Goal: Information Seeking & Learning: Learn about a topic

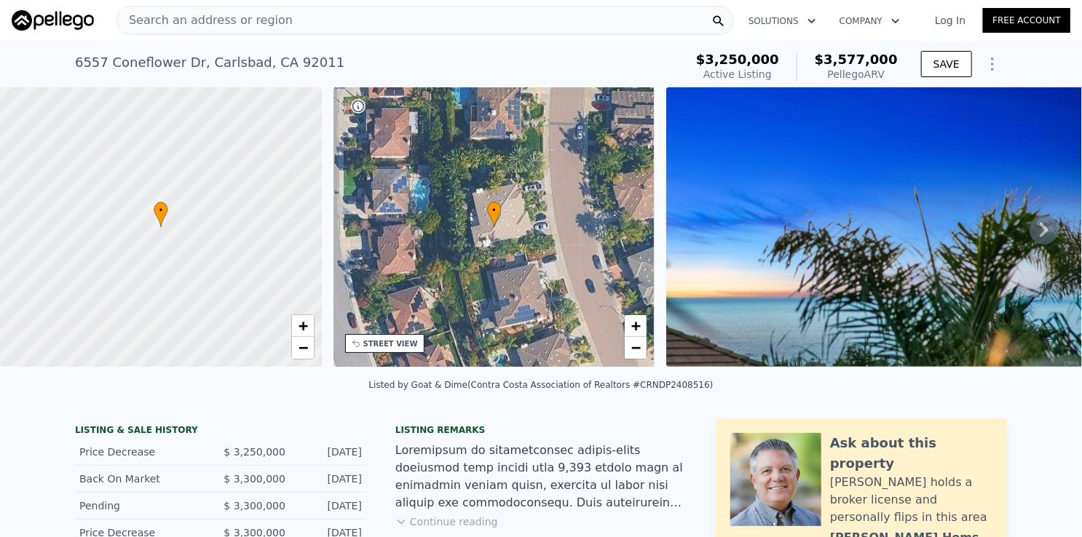
click at [455, 10] on div "Search an address or region" at bounding box center [426, 20] width 618 height 29
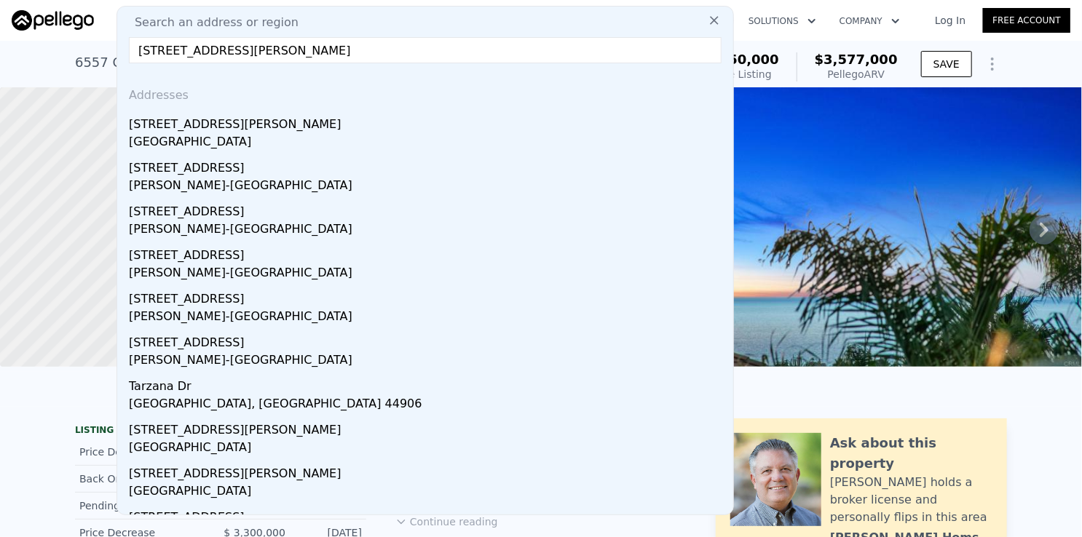
click at [276, 61] on input "[STREET_ADDRESS][PERSON_NAME]" at bounding box center [425, 50] width 593 height 26
paste input "[STREET_ADDRESS][PERSON_NAME]"
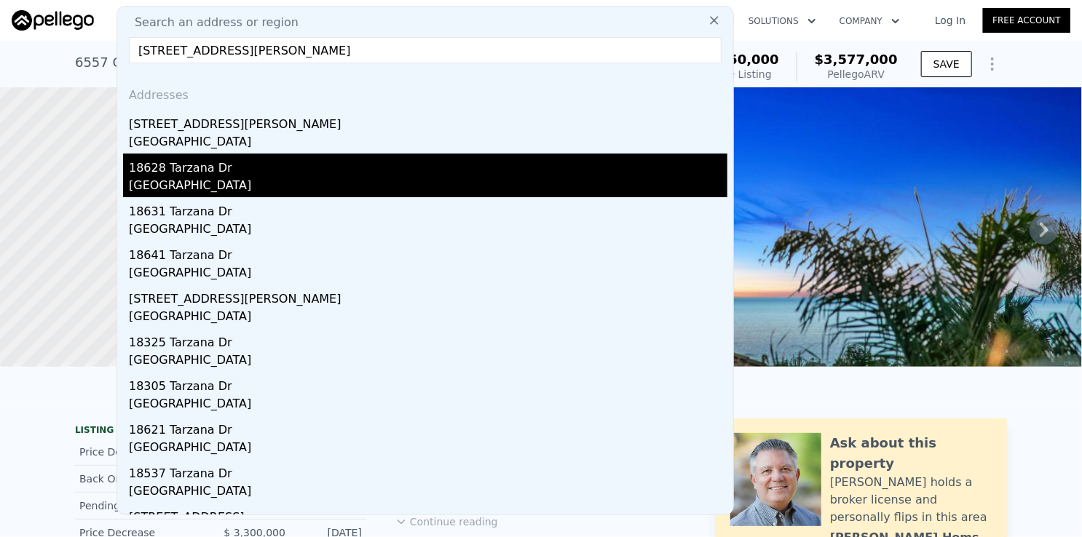
type input "[STREET_ADDRESS][PERSON_NAME]"
click at [189, 167] on div "18628 Tarzana Dr" at bounding box center [428, 165] width 599 height 23
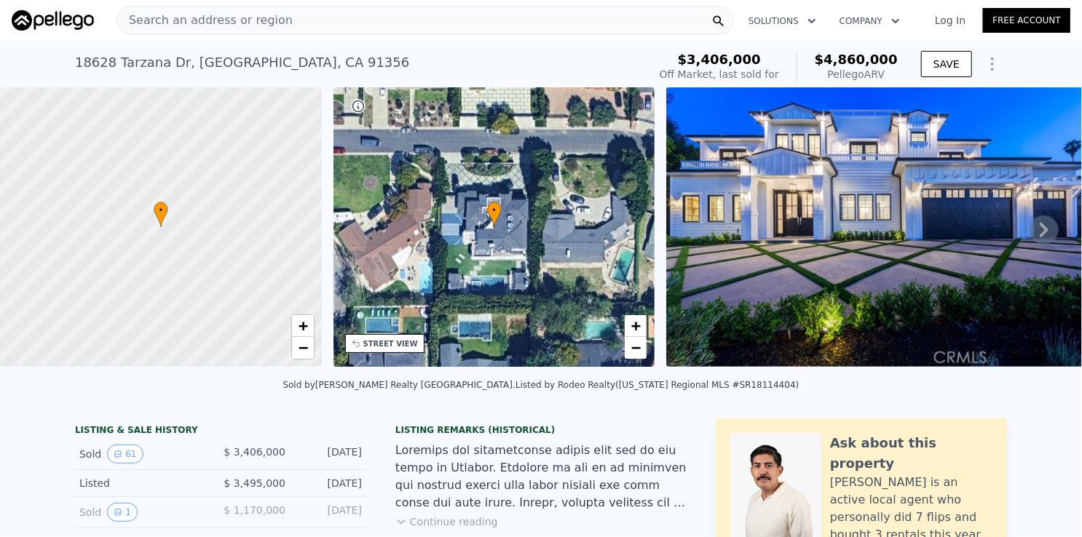
click at [603, 62] on div "[STREET_ADDRESS] Sold [DATE] for $3.406m (~ARV $4.860m )" at bounding box center [358, 67] width 567 height 41
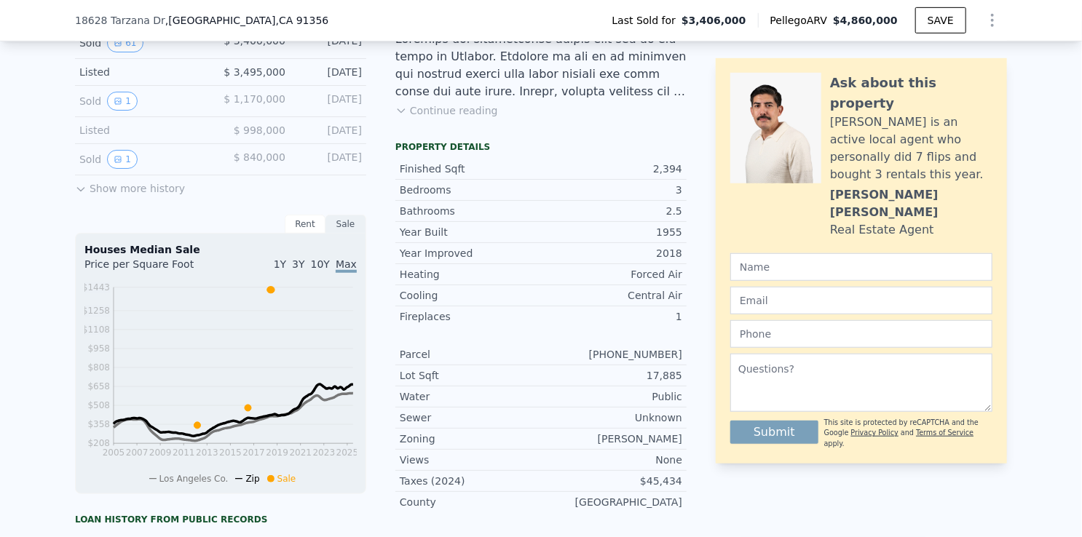
scroll to position [431, 0]
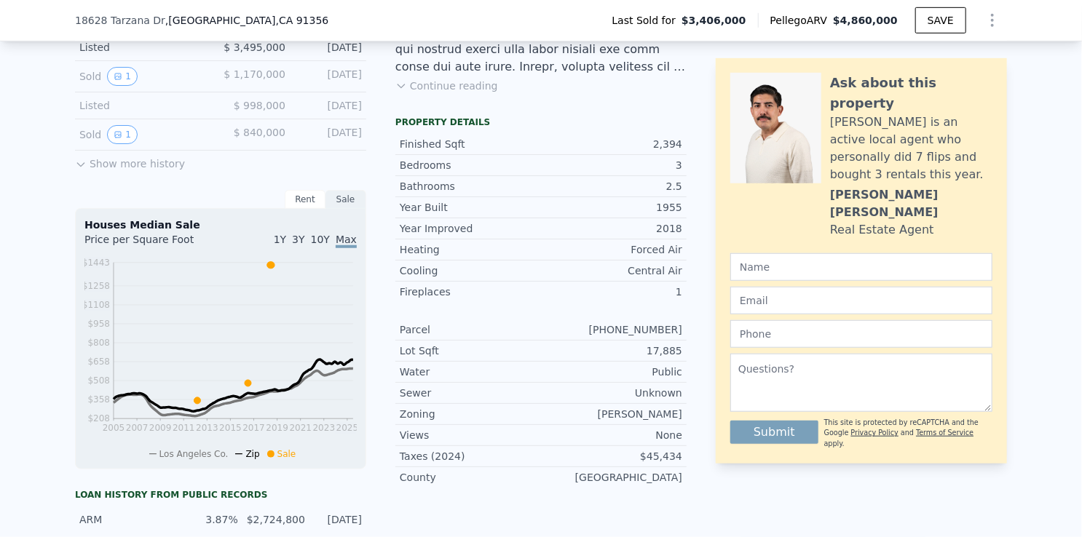
click at [608, 120] on div "Listing Remarks (Historical) Continue reading Property details Finished Sqft 2,…" at bounding box center [540, 351] width 291 height 737
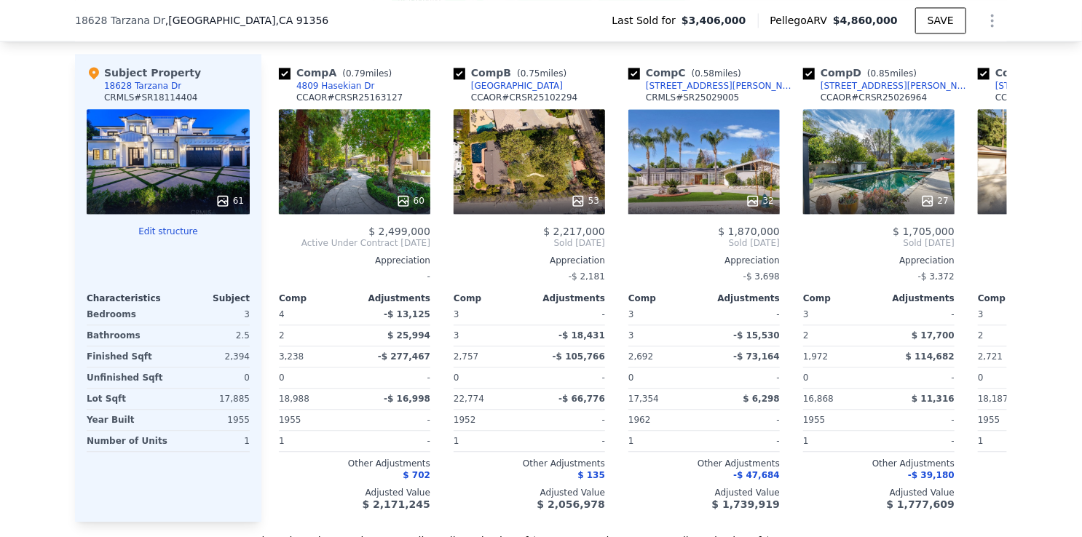
scroll to position [1596, 0]
click at [990, 248] on icon at bounding box center [989, 243] width 29 height 29
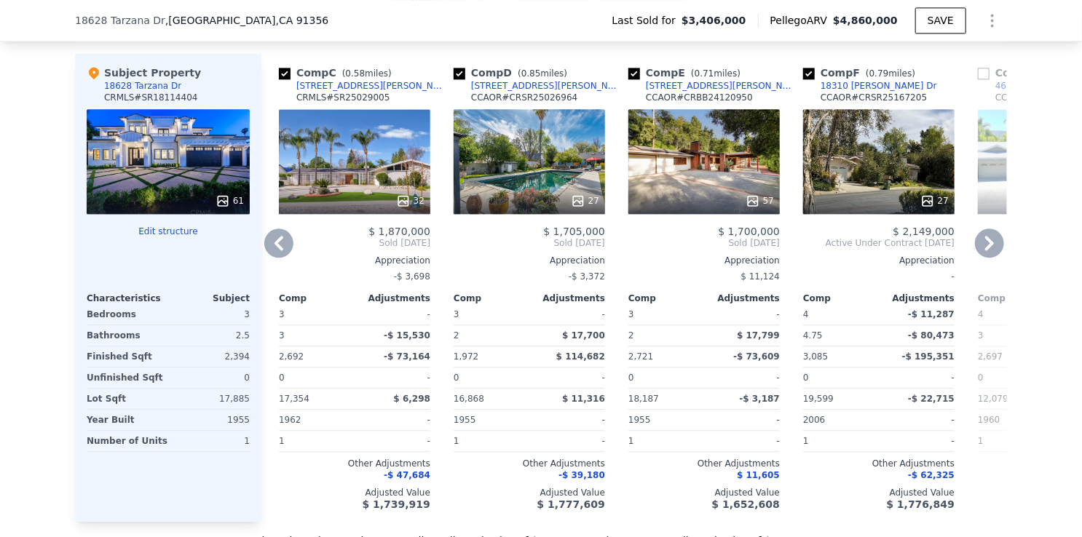
click at [990, 248] on icon at bounding box center [989, 243] width 29 height 29
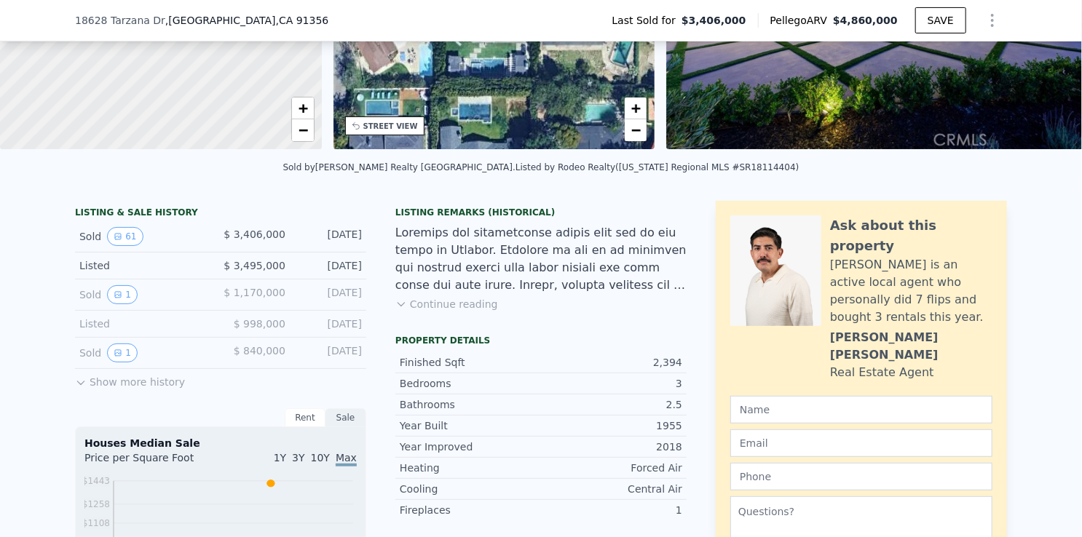
scroll to position [0, 0]
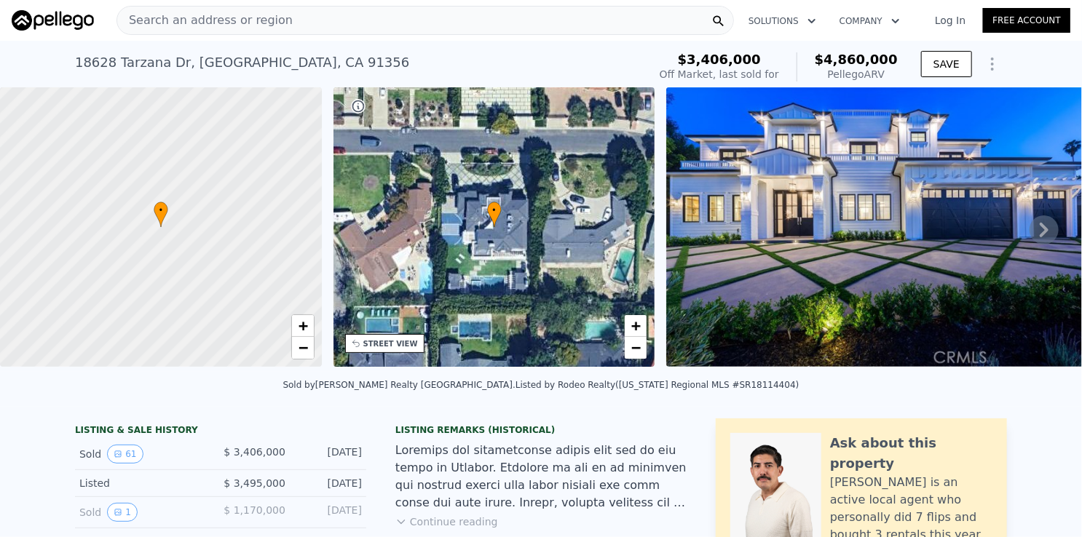
click at [391, 17] on div "Search an address or region" at bounding box center [426, 20] width 618 height 29
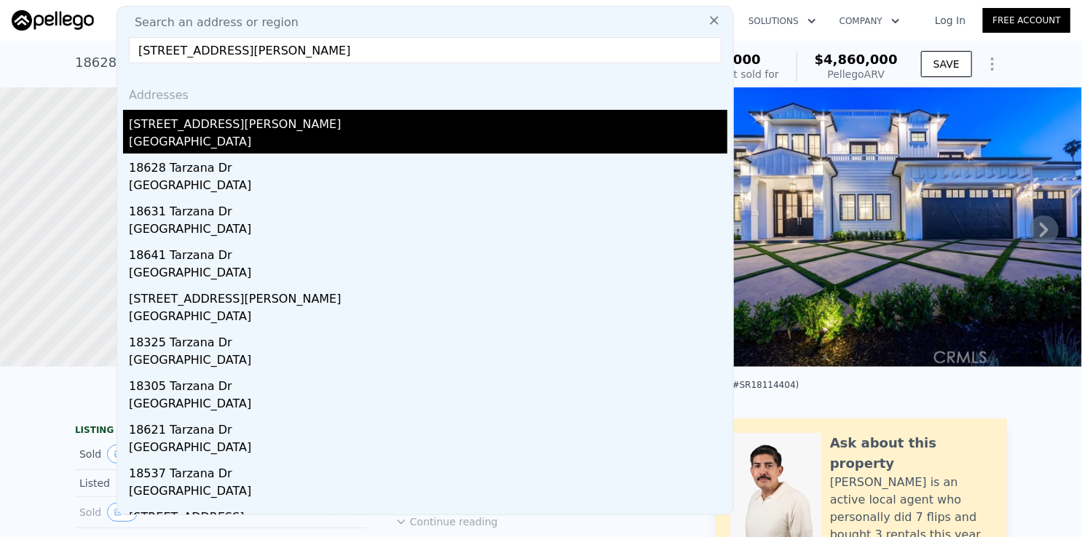
type input "[STREET_ADDRESS][PERSON_NAME]"
click at [239, 127] on div "[STREET_ADDRESS][PERSON_NAME]" at bounding box center [428, 121] width 599 height 23
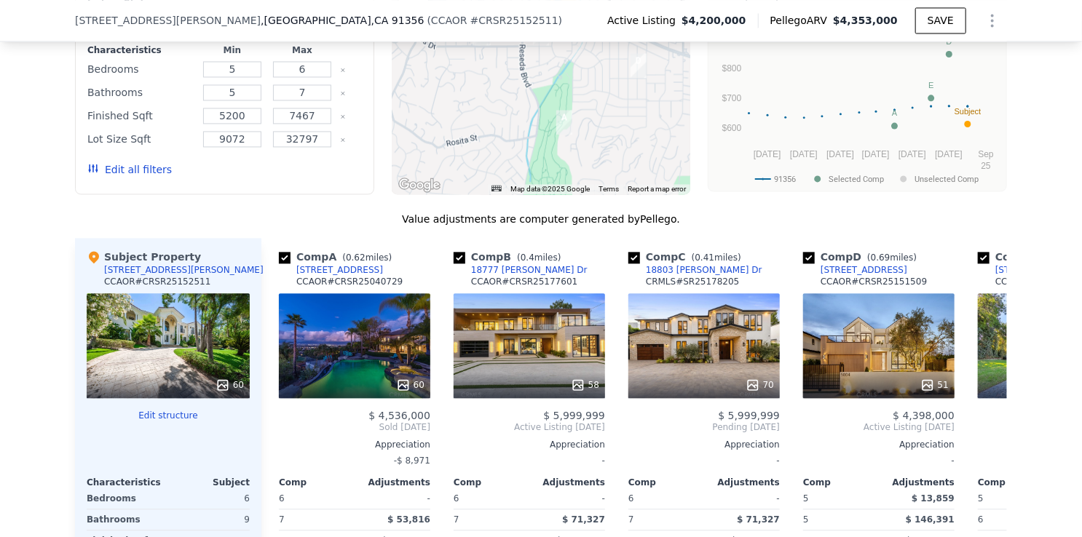
scroll to position [1596, 0]
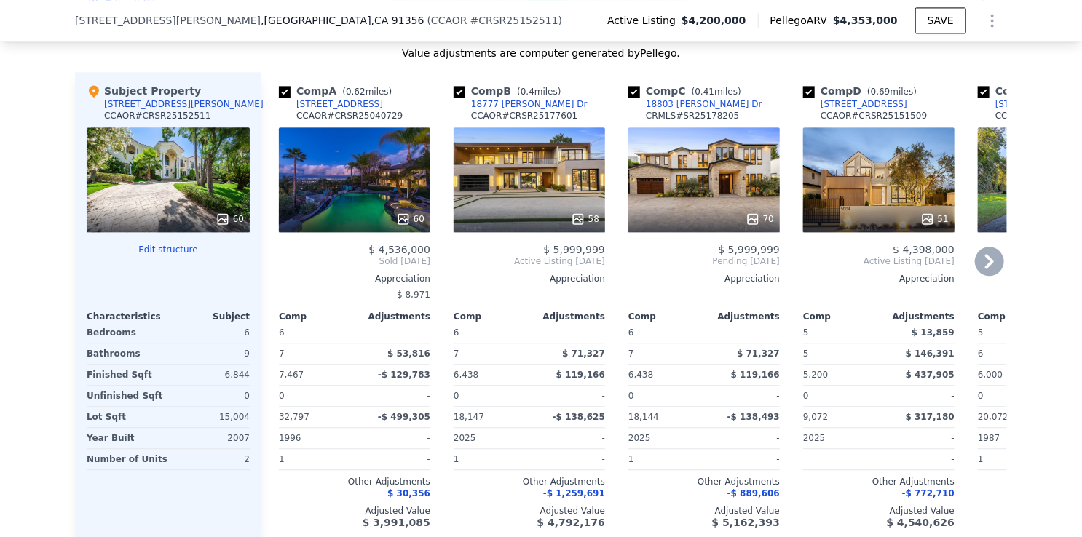
click at [309, 110] on div "[STREET_ADDRESS]" at bounding box center [339, 104] width 87 height 12
click at [501, 110] on div "18777 [PERSON_NAME] Dr" at bounding box center [529, 104] width 117 height 12
click at [988, 270] on icon at bounding box center [989, 261] width 29 height 29
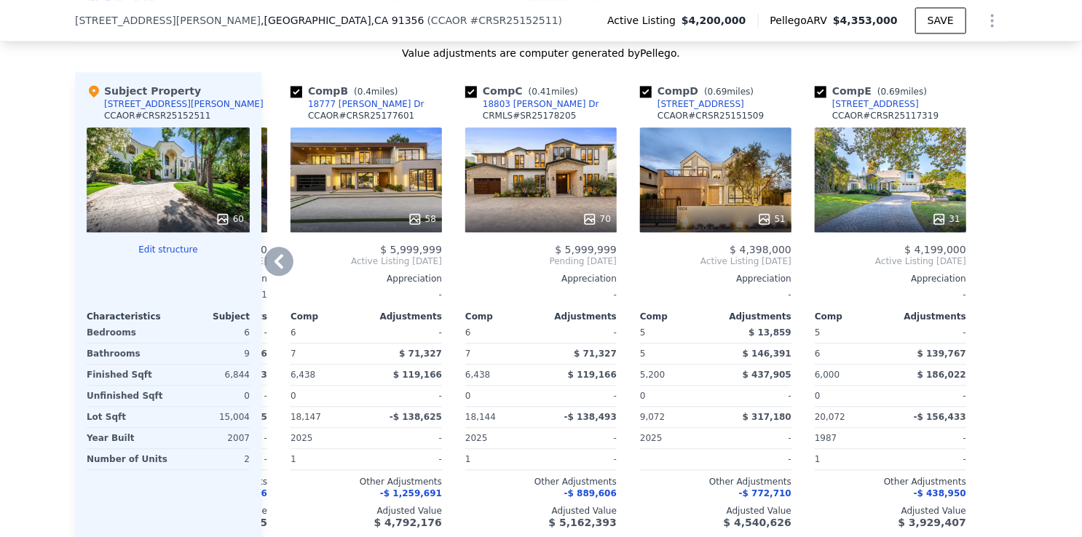
click at [271, 266] on icon at bounding box center [278, 261] width 29 height 29
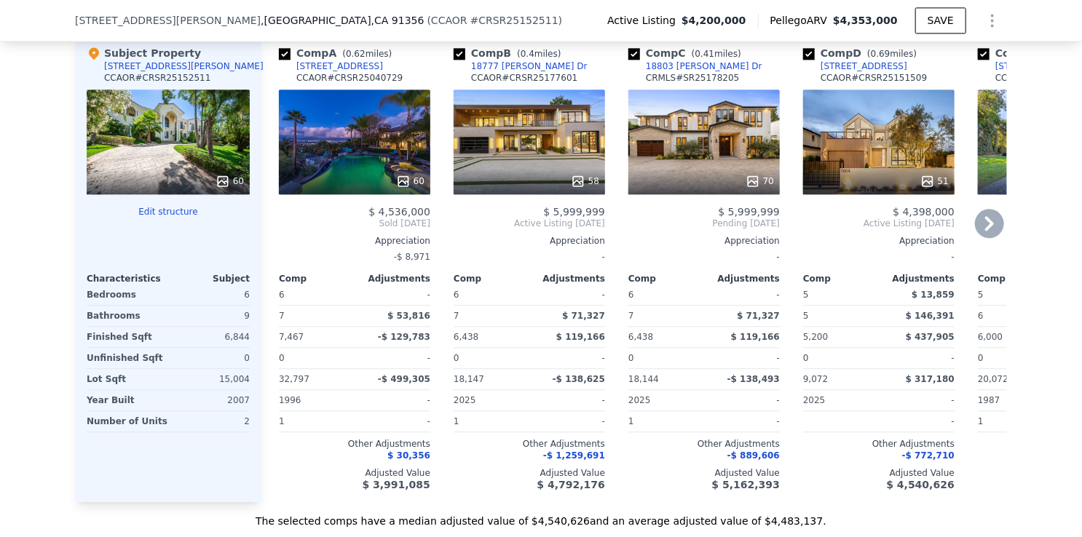
scroll to position [1669, 0]
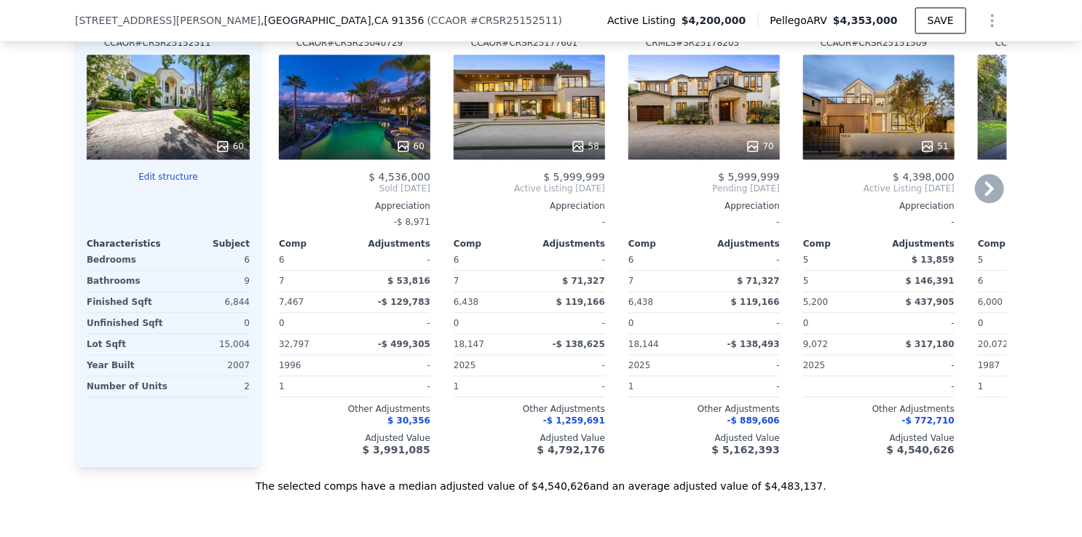
click at [980, 189] on icon at bounding box center [989, 188] width 29 height 29
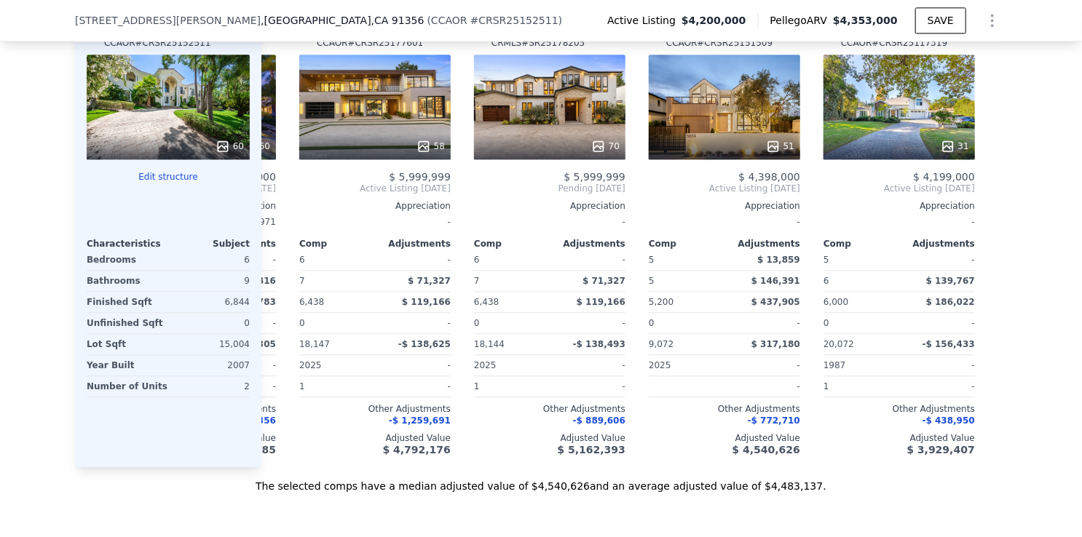
scroll to position [0, 163]
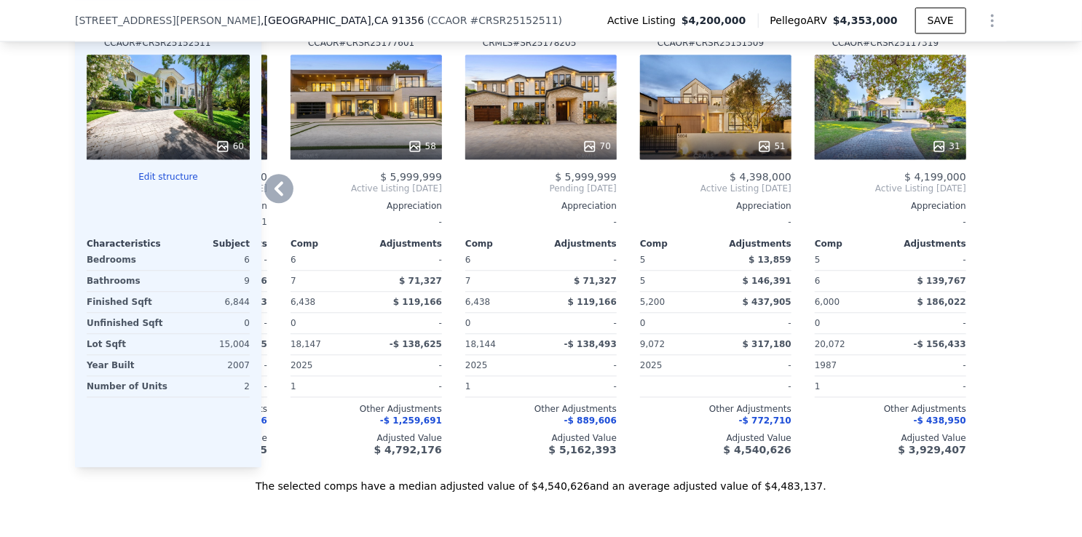
click at [275, 196] on icon at bounding box center [279, 188] width 9 height 15
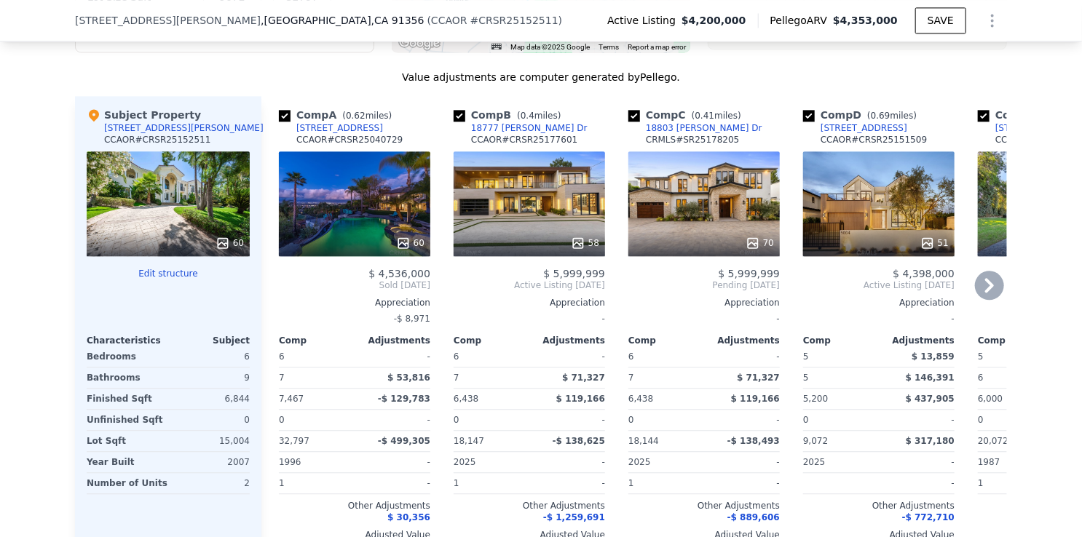
scroll to position [1596, 0]
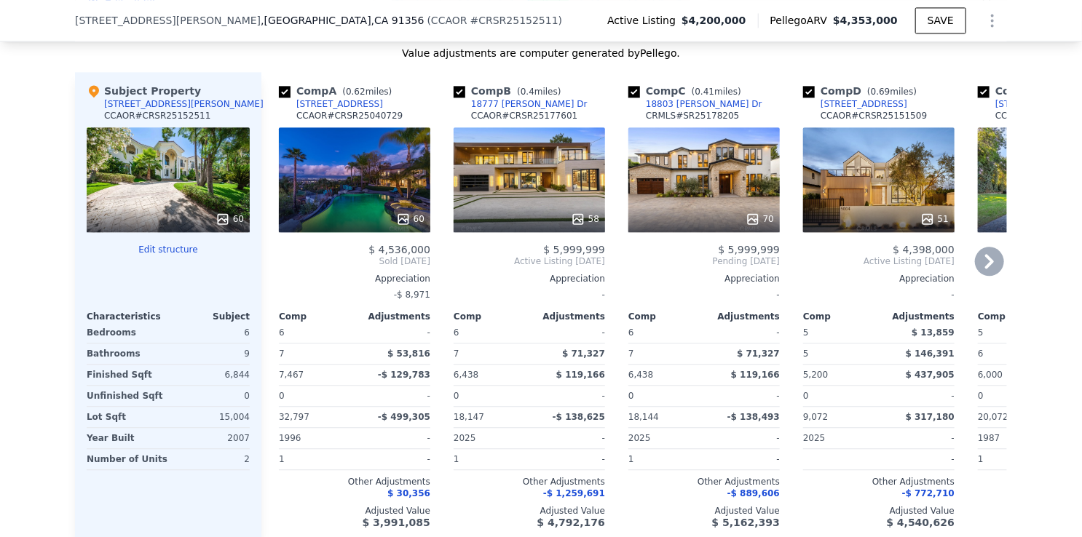
click at [303, 108] on div "[STREET_ADDRESS]" at bounding box center [339, 104] width 87 height 12
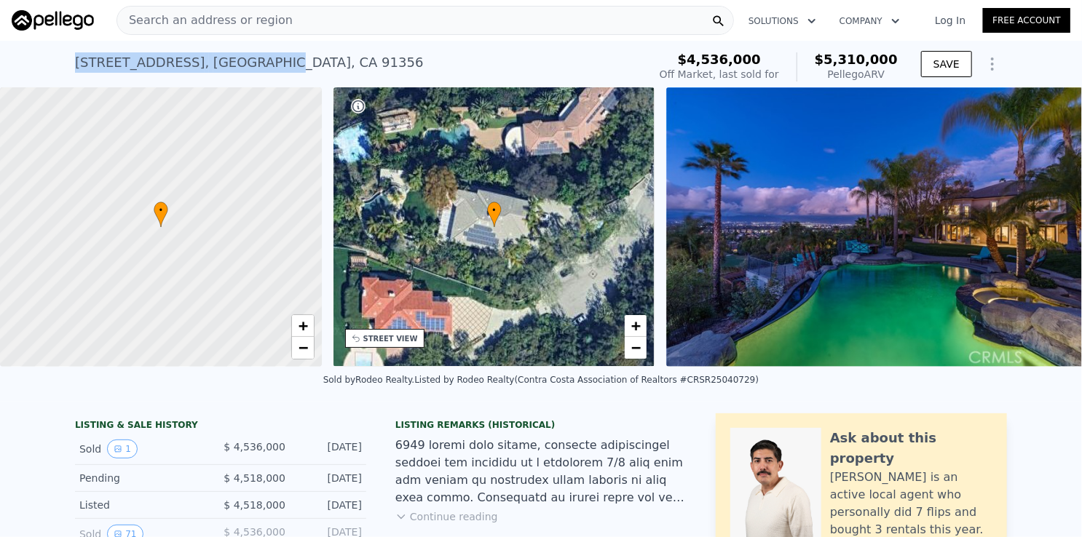
drag, startPoint x: 66, startPoint y: 60, endPoint x: 245, endPoint y: 52, distance: 179.3
click at [245, 52] on div "18323 Rancho St , Los Angeles , CA 91356 Sold Apr 2025 for $4.536m (~ARV $5.310…" at bounding box center [541, 64] width 1082 height 47
copy div "18323 Rancho St , Los Angeles"
click at [360, 53] on div "18323 Rancho St , Los Angeles , CA 91356 Sold Apr 2025 for $4.536m (~ARV $5.310…" at bounding box center [358, 67] width 567 height 41
drag, startPoint x: 64, startPoint y: 54, endPoint x: 166, endPoint y: 63, distance: 102.4
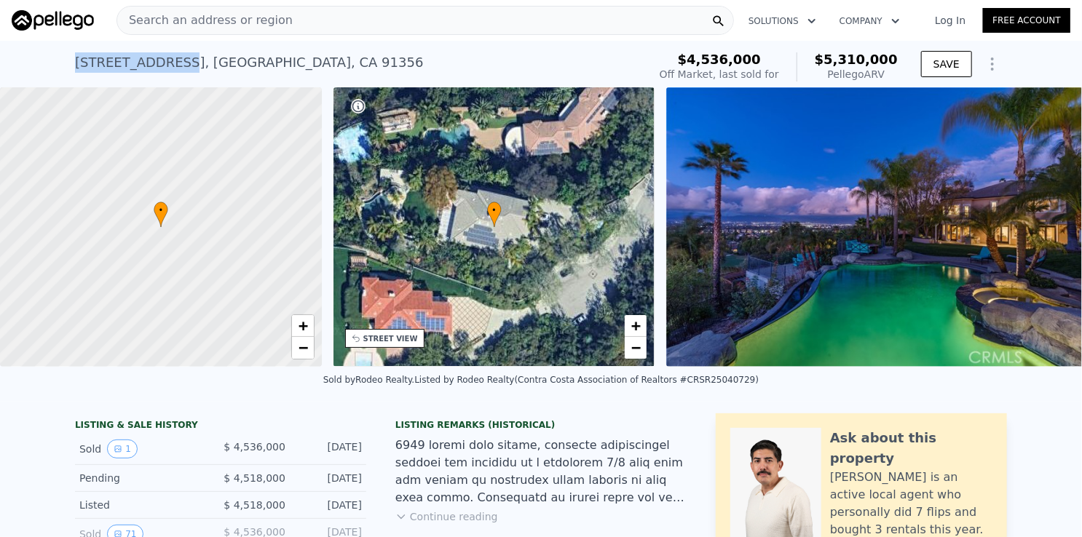
click at [166, 63] on div "18323 Rancho St , Los Angeles , CA 91356 Sold Apr 2025 for $4.536m (~ARV $5.310…" at bounding box center [541, 64] width 1082 height 47
copy div "18323 Rancho St"
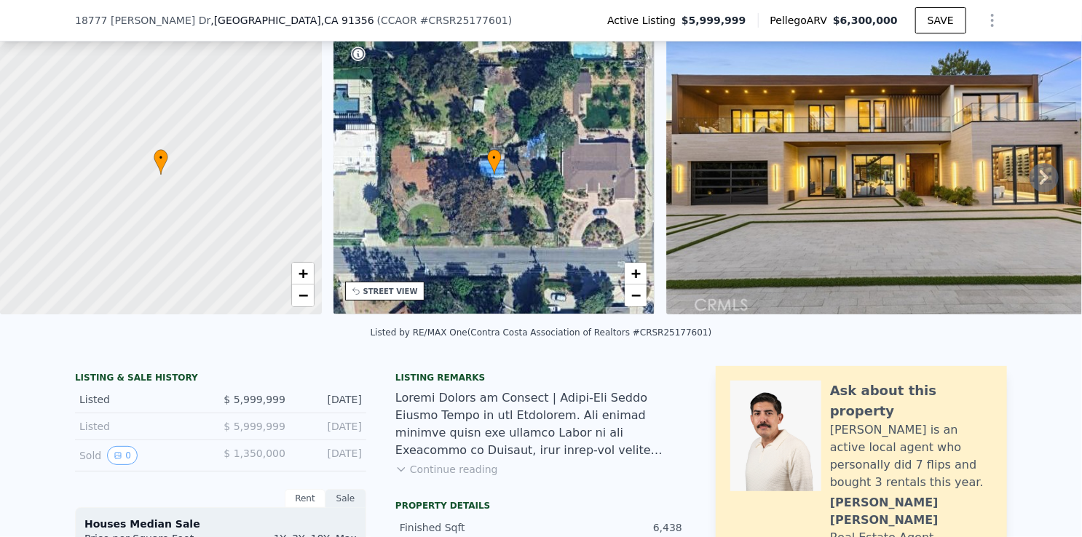
scroll to position [67, 0]
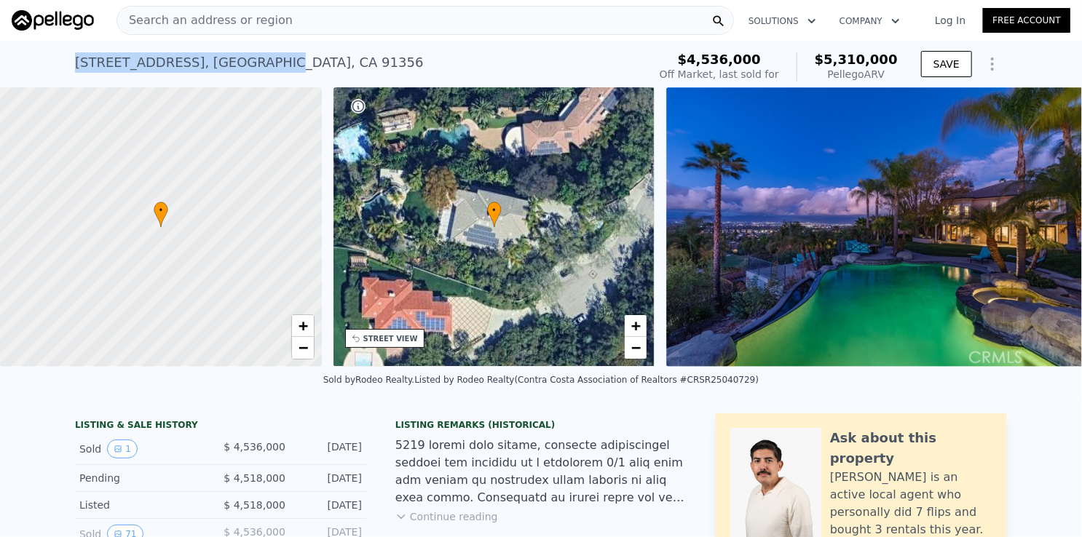
drag, startPoint x: 67, startPoint y: 63, endPoint x: 243, endPoint y: 66, distance: 175.5
click at [243, 66] on div "18323 Rancho St , Los Angeles , CA 91356 Sold Apr 2025 for $4.536m (~ARV $5.310…" at bounding box center [541, 64] width 1082 height 47
copy div "18323 Rancho St , Los Angeles"
